Goal: Information Seeking & Learning: Learn about a topic

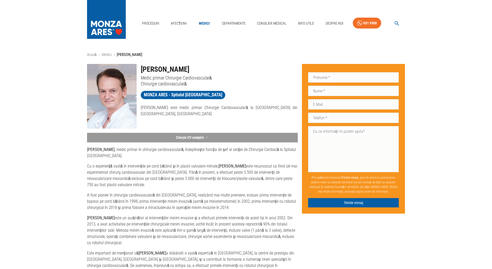
click at [202, 22] on link "Medici" at bounding box center [204, 23] width 17 height 11
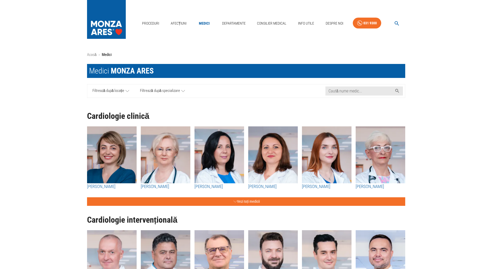
click at [128, 91] on icon at bounding box center [128, 91] width 4 height 2
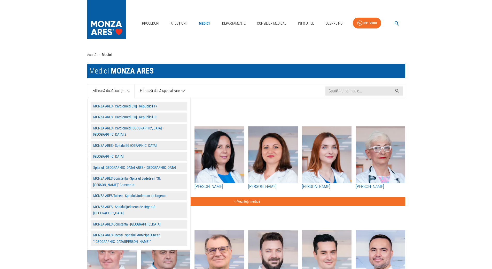
click at [121, 105] on button "MONZA ARES - Cardiomed Cluj - Republicii 17" at bounding box center [139, 106] width 97 height 9
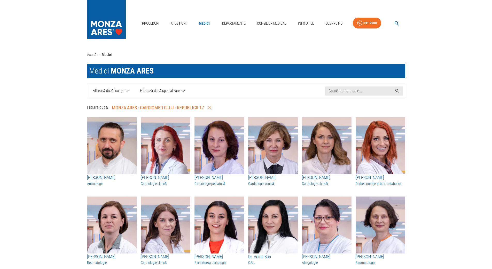
click at [128, 91] on icon at bounding box center [128, 91] width 4 height 6
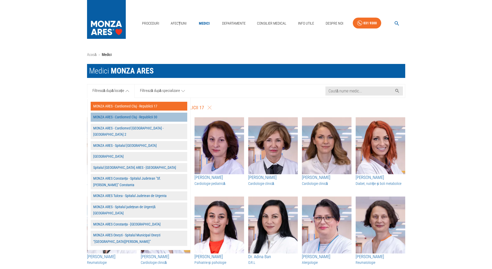
click at [119, 117] on button "MONZA ARES - Cardiomed Cluj - Republicii 30" at bounding box center [139, 116] width 97 height 9
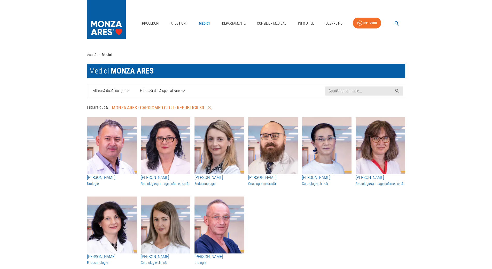
click at [125, 89] on link "Filtrează după locație" at bounding box center [111, 90] width 48 height 13
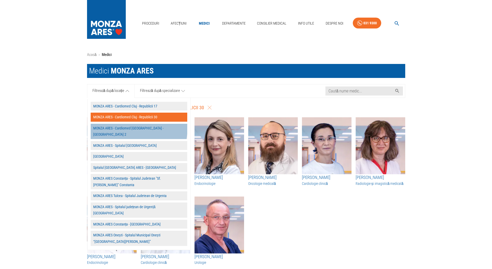
click at [121, 127] on button "MONZA ARES - Cardiomed [GEOGRAPHIC_DATA] - [GEOGRAPHIC_DATA] 2" at bounding box center [139, 131] width 97 height 15
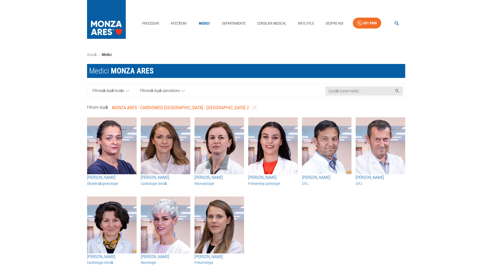
click at [126, 89] on icon at bounding box center [128, 91] width 4 height 6
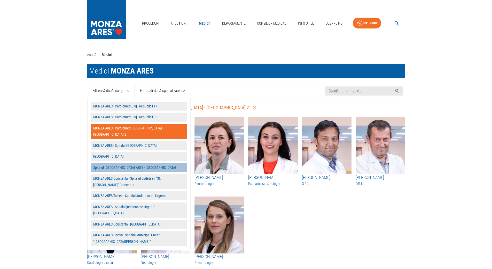
click at [129, 163] on button "Spitalul [GEOGRAPHIC_DATA] ARES - [GEOGRAPHIC_DATA]" at bounding box center [139, 167] width 97 height 9
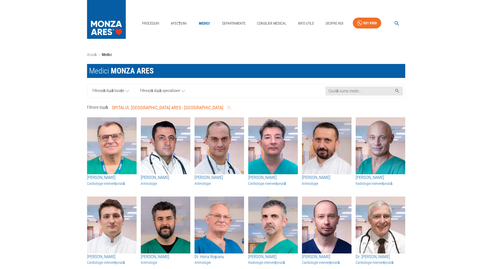
click at [127, 90] on icon at bounding box center [128, 91] width 4 height 6
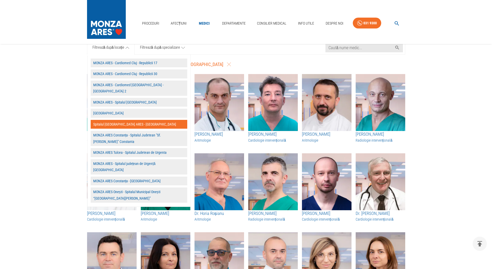
scroll to position [52, 0]
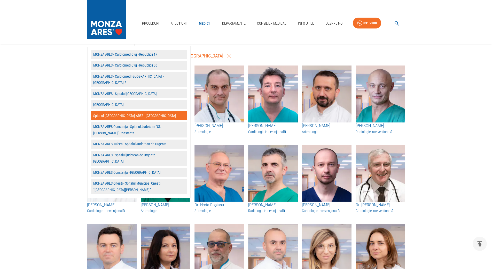
click at [118, 89] on button "MONZA ARES - Spitalul [GEOGRAPHIC_DATA]" at bounding box center [139, 93] width 97 height 9
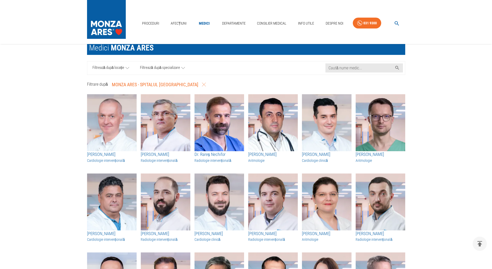
scroll to position [0, 0]
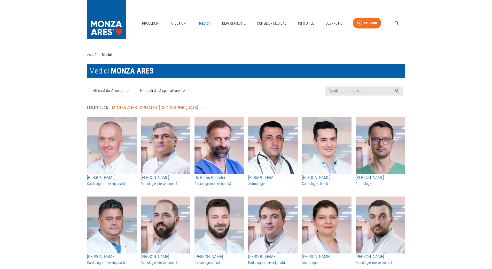
click at [129, 91] on icon at bounding box center [128, 91] width 4 height 6
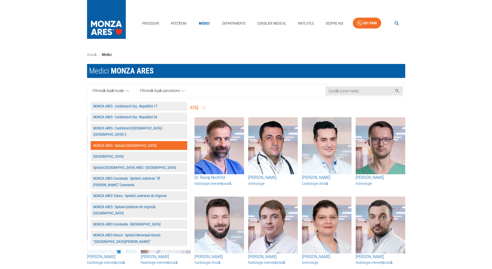
click at [116, 152] on button "[GEOGRAPHIC_DATA]" at bounding box center [139, 156] width 97 height 9
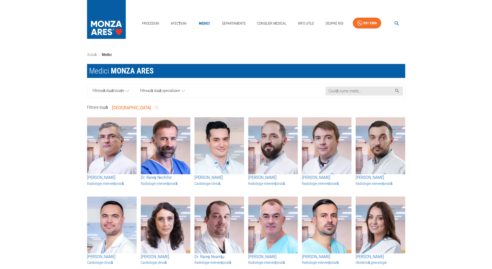
click at [127, 90] on icon at bounding box center [128, 91] width 4 height 6
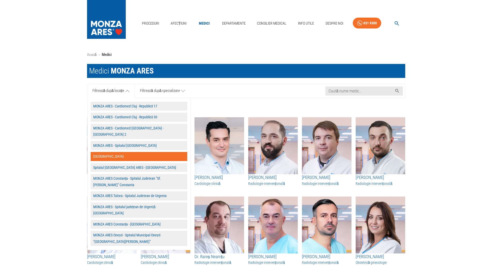
click at [102, 174] on button "MONZA ARES Constanța - Spitalul Judetean "Sf. [PERSON_NAME]" Constanta" at bounding box center [139, 181] width 97 height 15
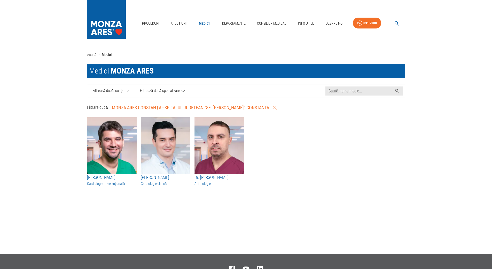
click at [127, 91] on icon at bounding box center [128, 91] width 4 height 6
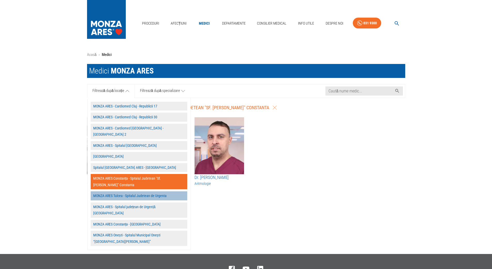
click at [132, 191] on button "MONZA ARES Tulcea - Spitalul Judetean de Urgenta" at bounding box center [139, 195] width 97 height 9
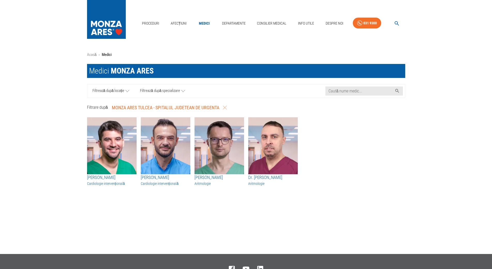
click at [126, 89] on icon at bounding box center [128, 91] width 4 height 6
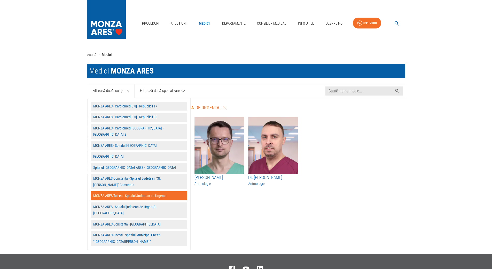
click at [132, 219] on button "MONZA ARES Constanța - [GEOGRAPHIC_DATA]" at bounding box center [139, 223] width 97 height 9
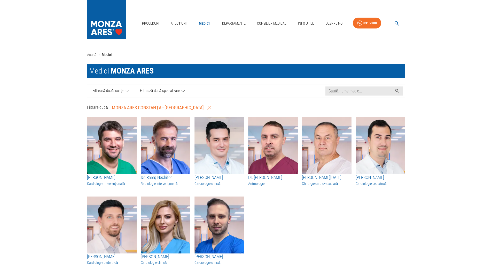
click at [126, 89] on icon at bounding box center [128, 91] width 4 height 6
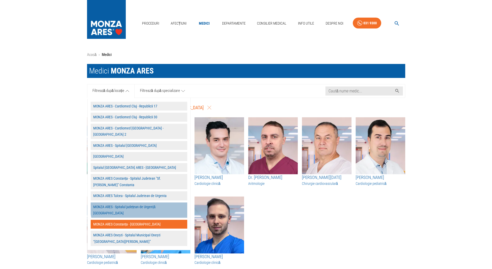
click at [144, 202] on button "MONZA ARES - Spitalul județean de Urgență [GEOGRAPHIC_DATA]" at bounding box center [139, 209] width 97 height 15
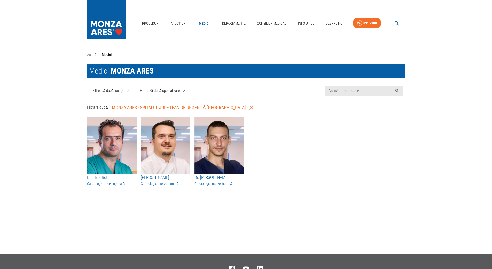
click at [126, 90] on icon at bounding box center [128, 91] width 4 height 6
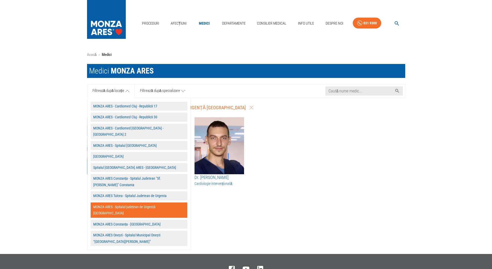
click at [117, 230] on button "MONZA ARES Onești - Spitalul Municipal Onești “[GEOGRAPHIC_DATA][PERSON_NAME]”" at bounding box center [139, 237] width 97 height 15
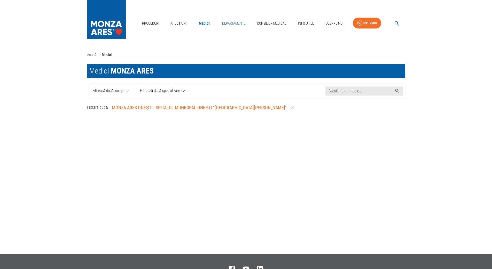
click at [232, 22] on link "Departamente" at bounding box center [234, 23] width 28 height 11
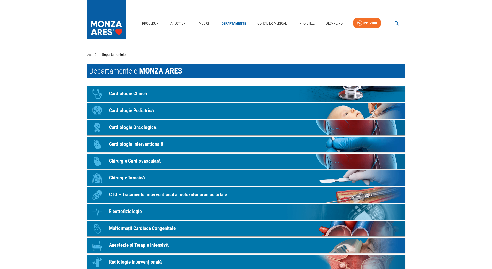
click at [130, 159] on p "Chirurgie Cardiovasculară" at bounding box center [135, 160] width 52 height 7
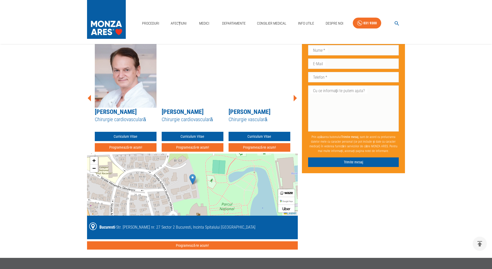
scroll to position [594, 0]
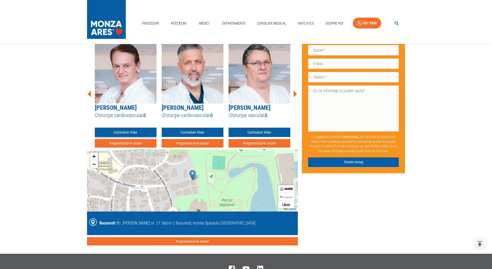
click at [131, 127] on link "Curriculum Vitae" at bounding box center [126, 132] width 62 height 10
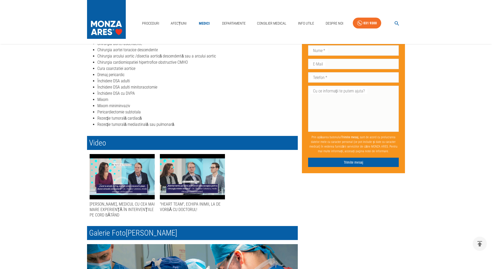
scroll to position [181, 0]
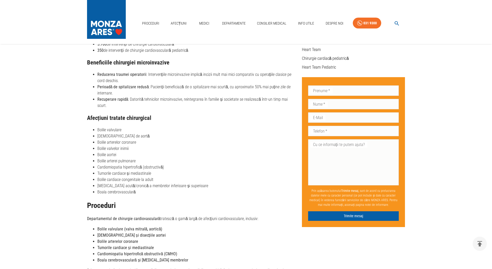
scroll to position [594, 0]
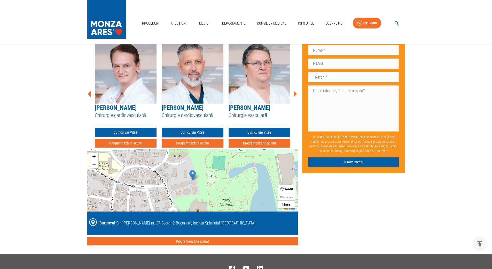
click at [191, 127] on link "Curriculum Vitae" at bounding box center [193, 132] width 62 height 10
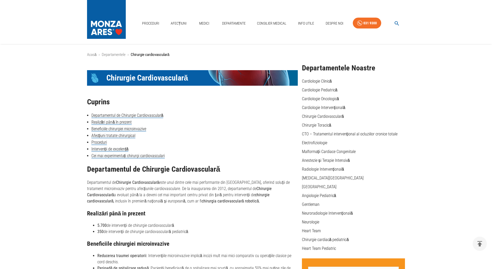
scroll to position [594, 0]
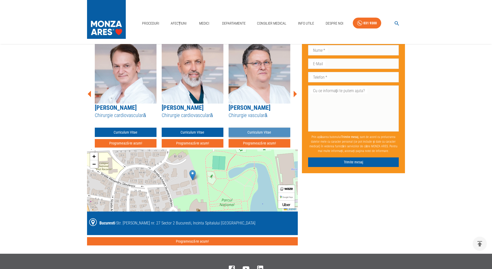
click at [253, 127] on link "Curriculum Vitae" at bounding box center [260, 132] width 62 height 10
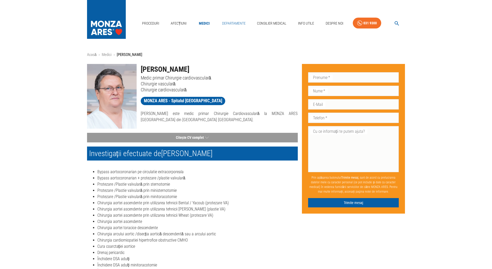
click at [230, 22] on link "Departamente" at bounding box center [234, 23] width 28 height 11
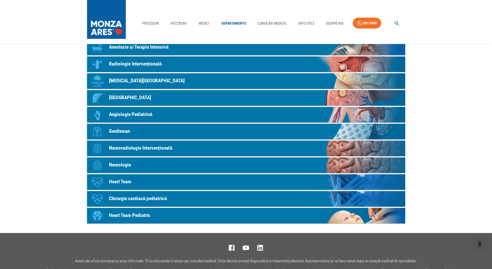
scroll to position [207, 0]
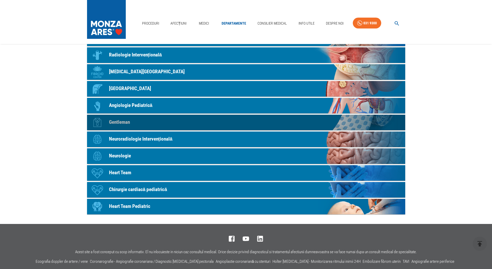
click at [114, 121] on p "Gentleman" at bounding box center [119, 121] width 21 height 7
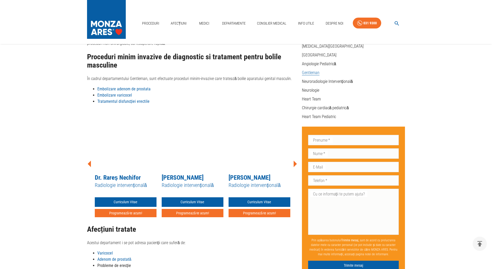
scroll to position [129, 0]
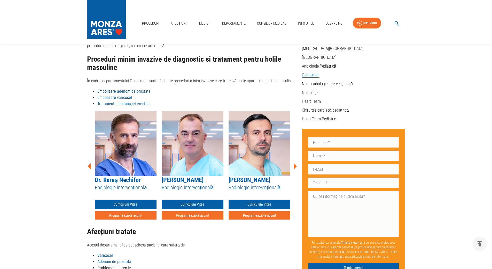
click at [134, 104] on strong "Tratamentul disfuncției erectile" at bounding box center [123, 103] width 52 height 5
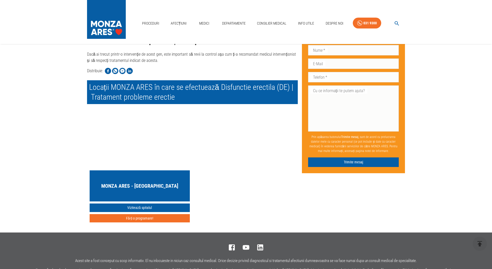
scroll to position [1706, 0]
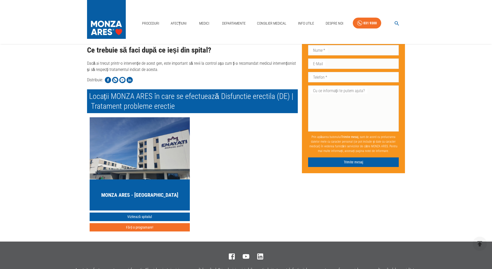
click at [154, 191] on h5 "MONZA ARES - Spitalul Memorial Băneasa" at bounding box center [139, 194] width 77 height 7
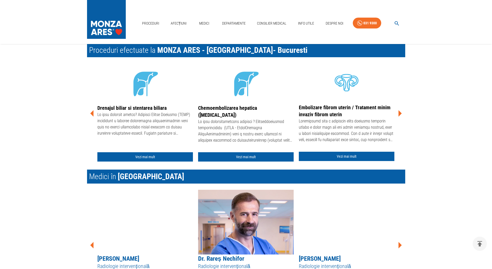
scroll to position [594, 0]
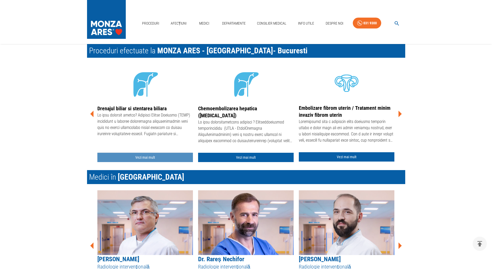
click at [142, 156] on link "Vezi mai mult" at bounding box center [145, 157] width 96 height 10
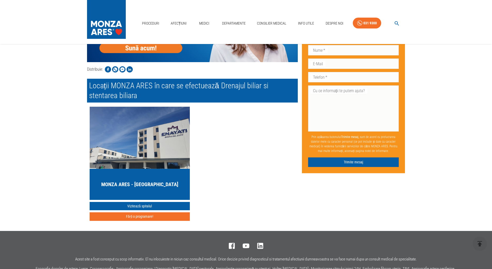
scroll to position [1448, 0]
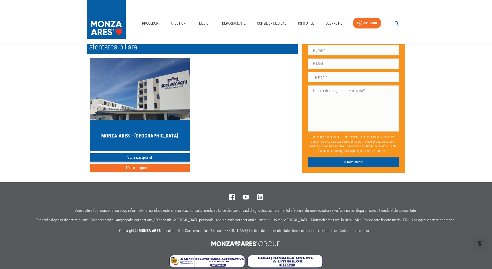
click at [134, 153] on link "Vizitează spitalul" at bounding box center [140, 157] width 100 height 9
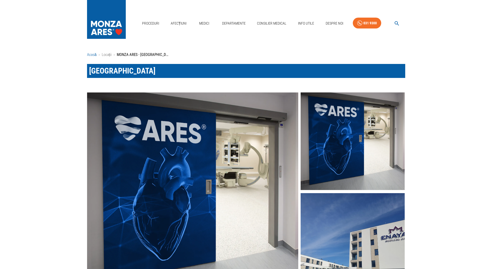
click at [91, 54] on link "Acasă" at bounding box center [92, 54] width 10 height 5
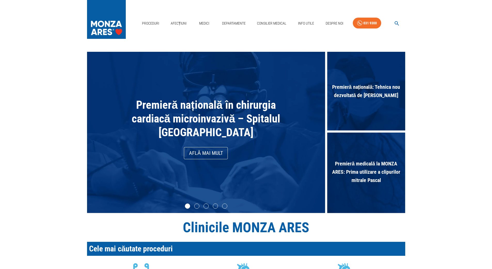
click at [212, 152] on link "Află mai mult" at bounding box center [206, 153] width 44 height 12
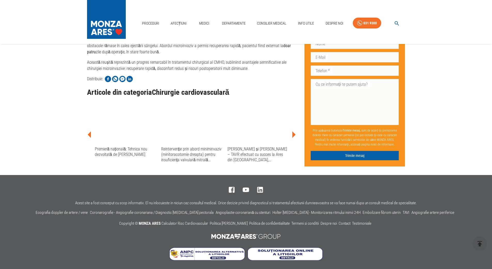
scroll to position [1150, 0]
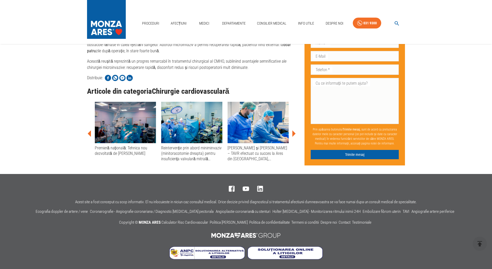
click at [114, 148] on div "Premieră națională: Tehnica nou dezvoltată de dr. Theodor Cebotaru" at bounding box center [125, 150] width 61 height 11
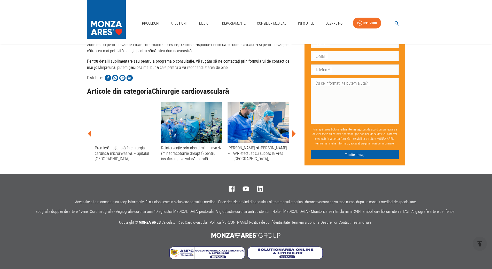
scroll to position [1387, 0]
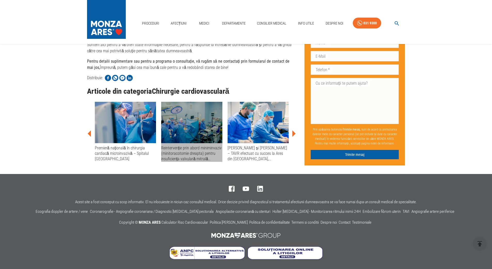
click at [173, 154] on div "Reintervenție prin abord miniminvaziv (minitoracotomie dreapta) pentru insufici…" at bounding box center [191, 153] width 61 height 17
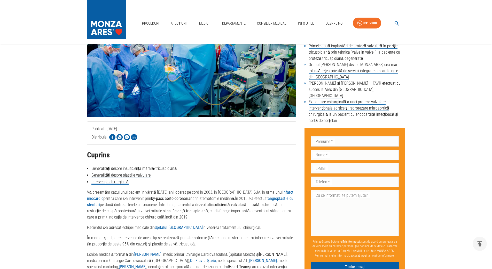
scroll to position [129, 0]
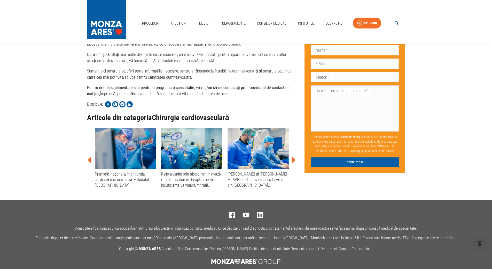
scroll to position [1224, 0]
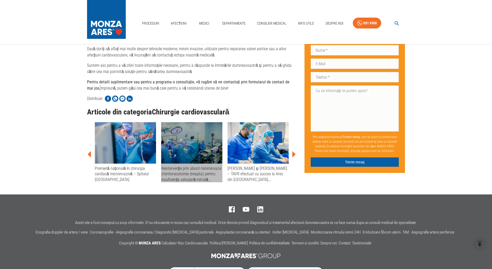
click at [188, 182] on div "Reintervenție prin abord miniminvaziv (minitoracotomie dreapta) pentru insufici…" at bounding box center [191, 173] width 61 height 17
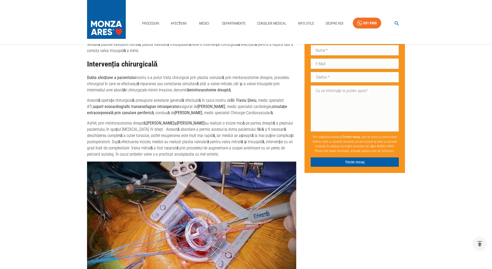
scroll to position [646, 0]
